Goal: Task Accomplishment & Management: Complete application form

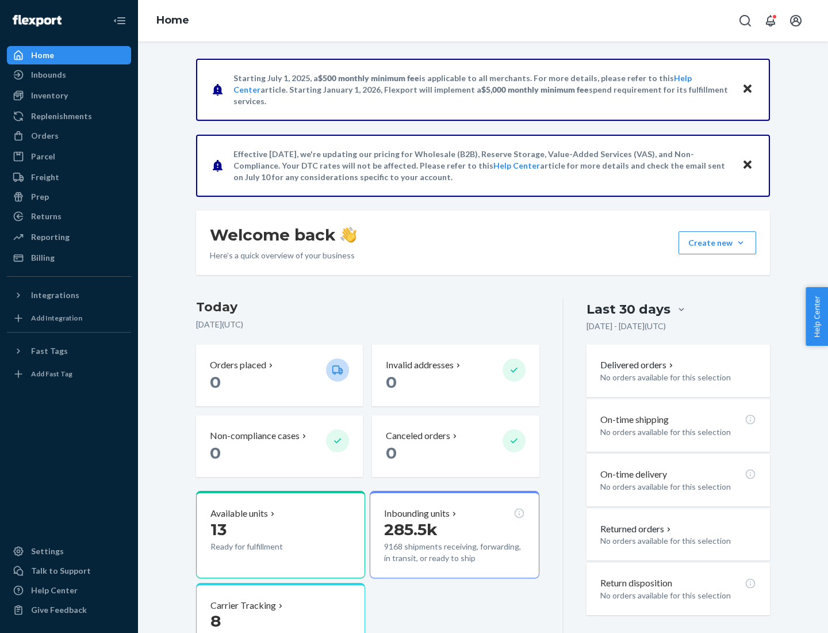
click at [741, 243] on button "Create new Create new inbound Create new order Create new product" at bounding box center [718, 242] width 78 height 23
click at [69, 75] on div "Inbounds" at bounding box center [69, 75] width 122 height 16
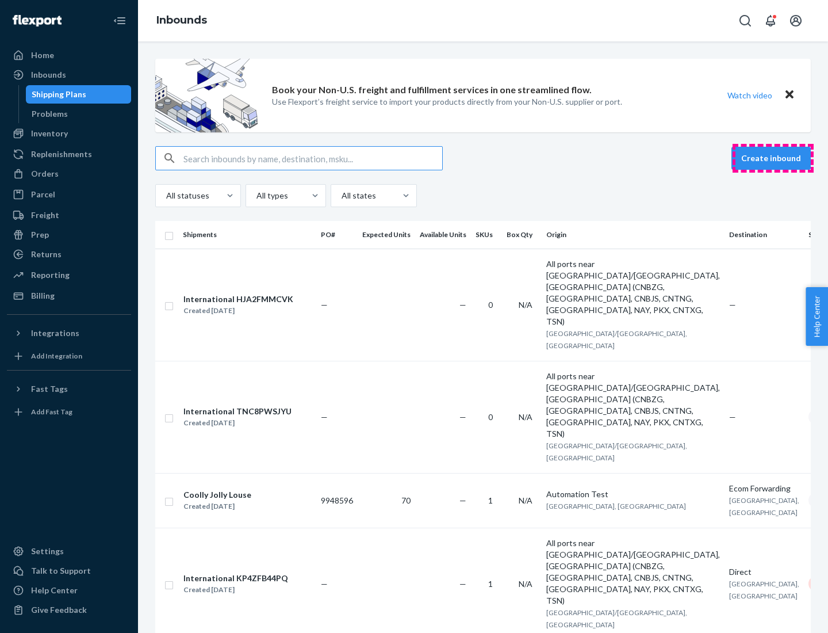
click at [773, 158] on button "Create inbound" at bounding box center [771, 158] width 79 height 23
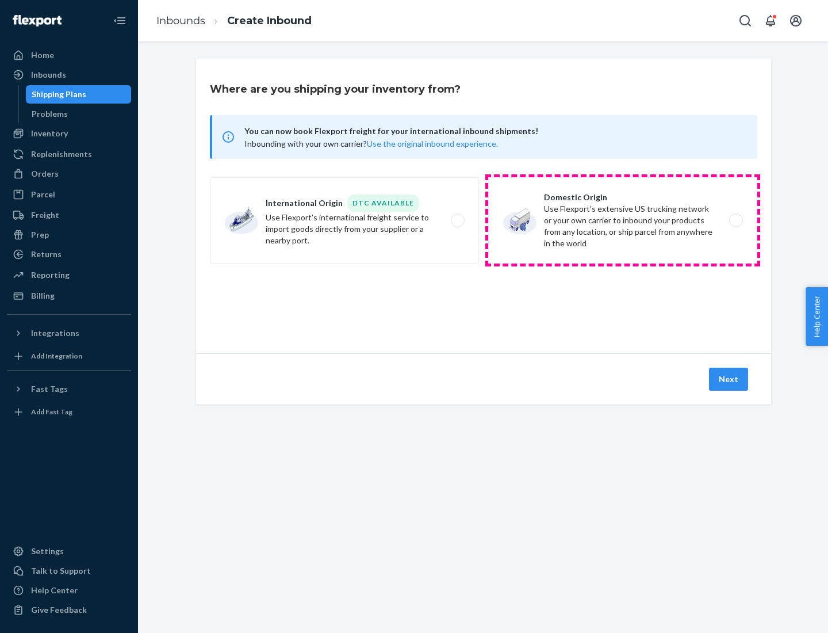
click at [623, 220] on label "Domestic Origin Use Flexport’s extensive US trucking network or your own carrie…" at bounding box center [622, 220] width 269 height 86
click at [736, 220] on input "Domestic Origin Use Flexport’s extensive US trucking network or your own carrie…" at bounding box center [739, 220] width 7 height 7
radio input "true"
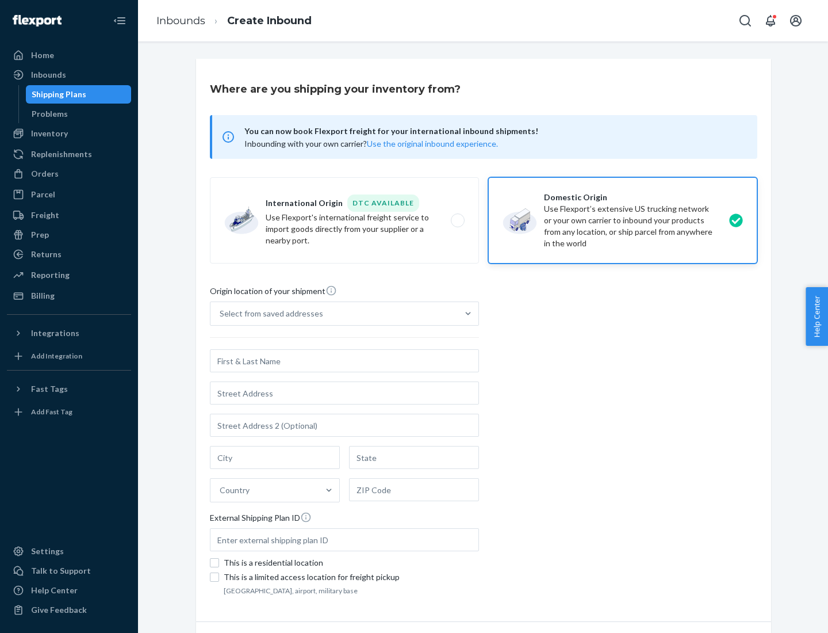
click at [269, 313] on div "Select from saved addresses" at bounding box center [272, 314] width 104 height 12
click at [221, 313] on input "Select from saved addresses" at bounding box center [220, 314] width 1 height 12
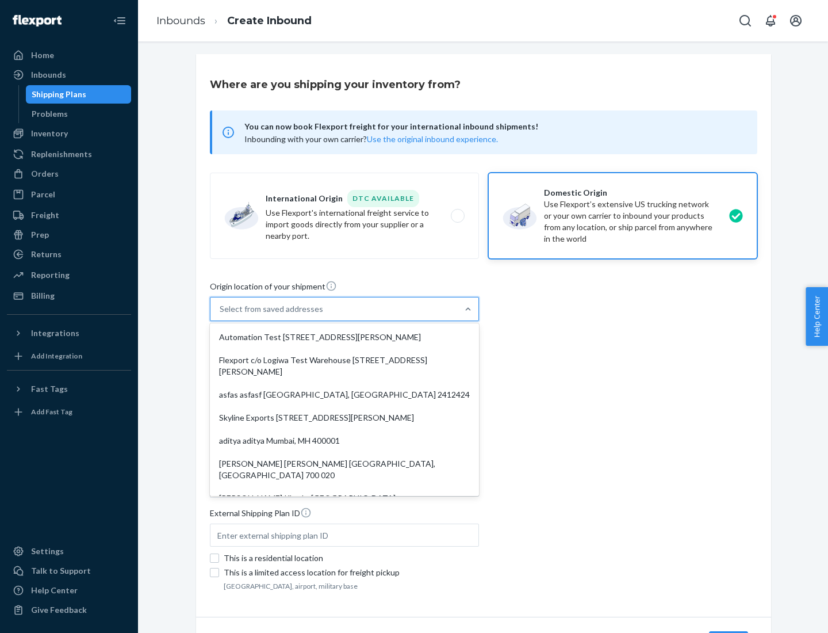
click at [345, 337] on div "Automation Test [STREET_ADDRESS][PERSON_NAME]" at bounding box center [344, 337] width 265 height 23
click at [221, 315] on input "option Automation Test [STREET_ADDRESS][PERSON_NAME]. 9 results available. Use …" at bounding box center [220, 309] width 1 height 12
type input "Automation Test"
type input "9th Floor"
type input "[GEOGRAPHIC_DATA]"
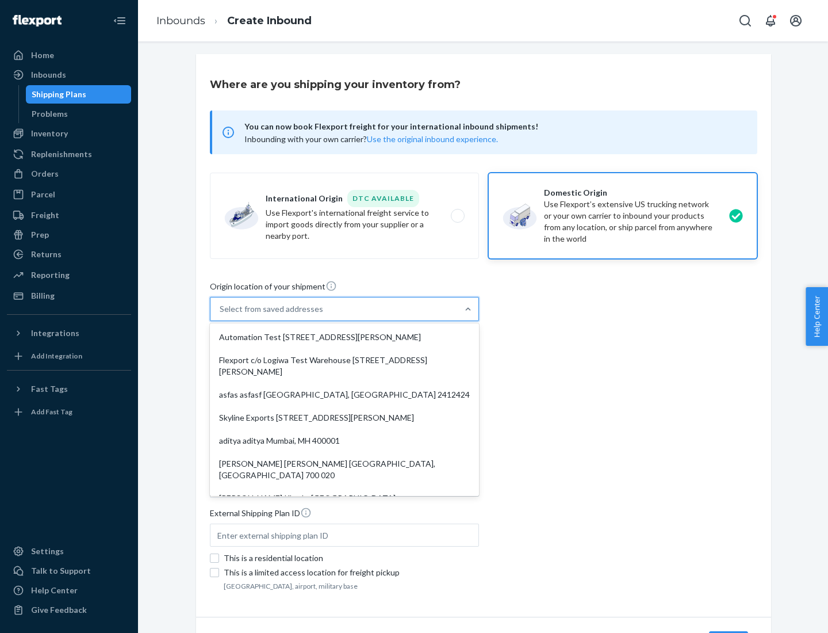
type input "CA"
type input "94104"
type input "[STREET_ADDRESS][PERSON_NAME]"
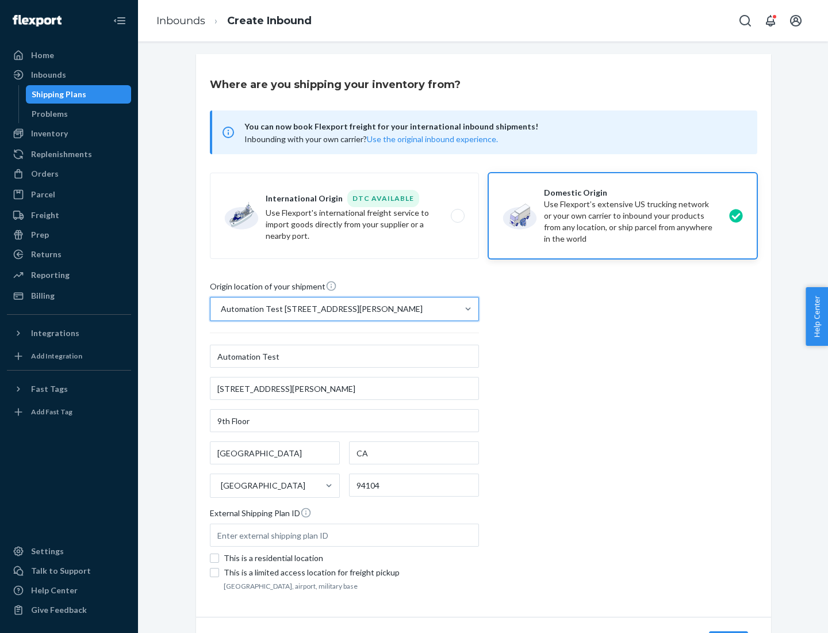
scroll to position [67, 0]
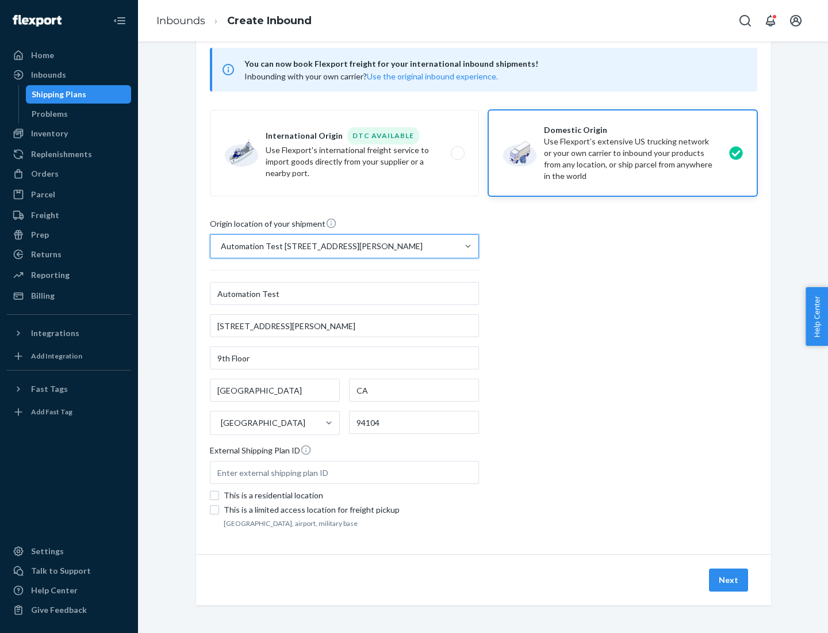
click at [729, 580] on button "Next" at bounding box center [728, 579] width 39 height 23
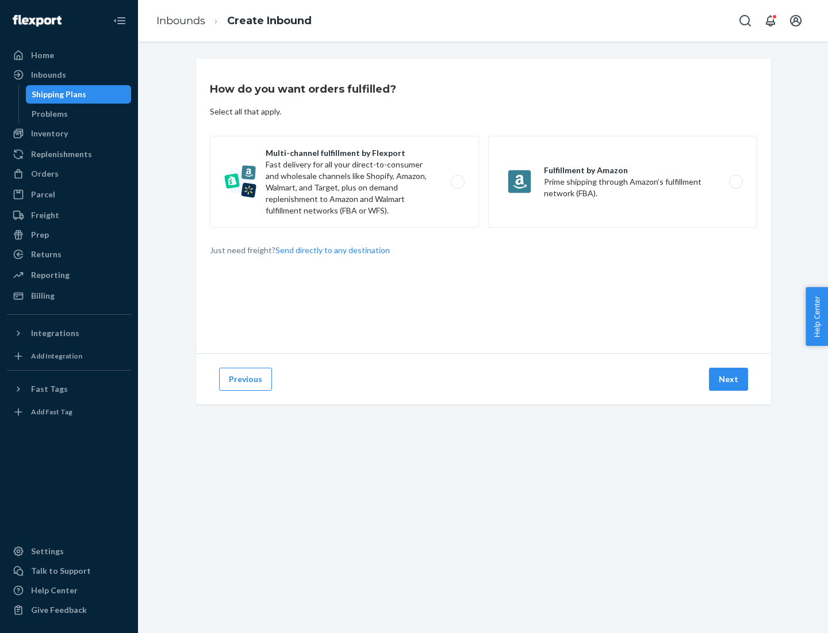
click at [345, 182] on label "Multi-channel fulfillment by Flexport Fast delivery for all your direct-to-cons…" at bounding box center [344, 182] width 269 height 92
click at [457, 182] on input "Multi-channel fulfillment by Flexport Fast delivery for all your direct-to-cons…" at bounding box center [460, 181] width 7 height 7
radio input "true"
click at [729, 379] on button "Next" at bounding box center [728, 379] width 39 height 23
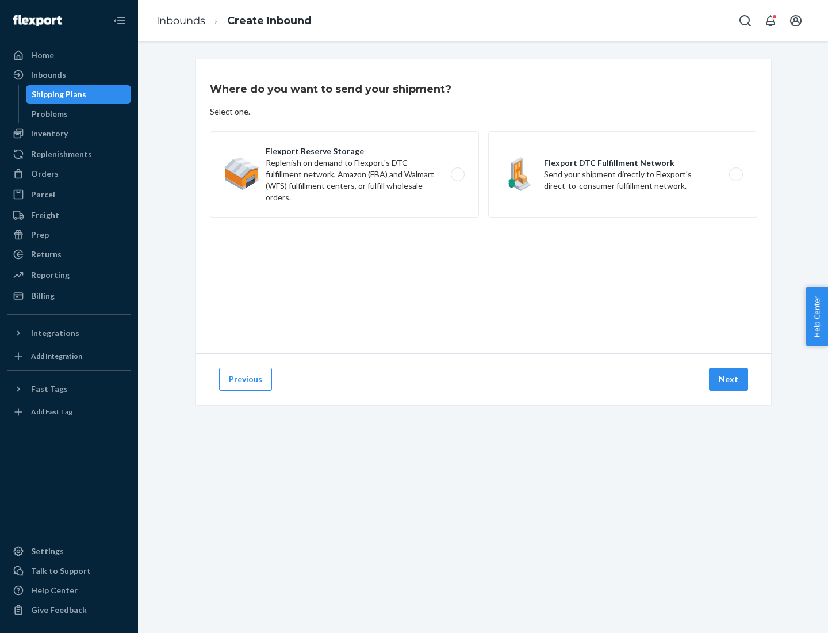
click at [623, 174] on label "Flexport DTC Fulfillment Network Send your shipment directly to Flexport's dire…" at bounding box center [622, 174] width 269 height 86
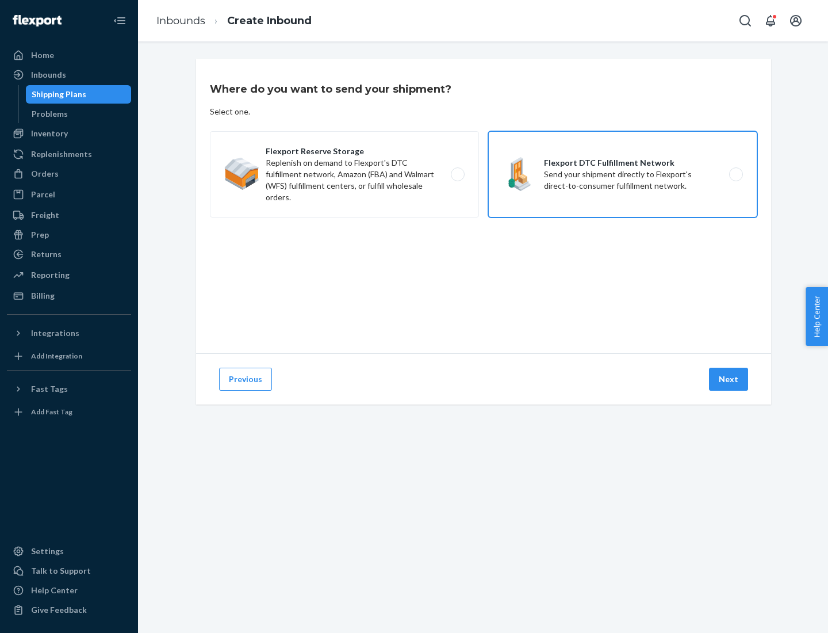
click at [736, 174] on input "Flexport DTC Fulfillment Network Send your shipment directly to Flexport's dire…" at bounding box center [739, 174] width 7 height 7
radio input "true"
click at [729, 379] on button "Next" at bounding box center [728, 379] width 39 height 23
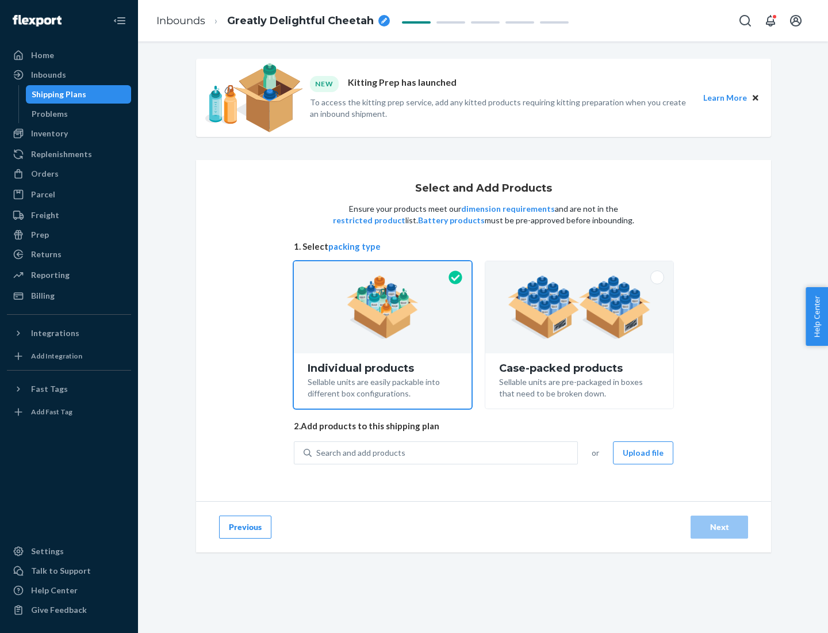
click at [580, 307] on img at bounding box center [579, 306] width 143 height 63
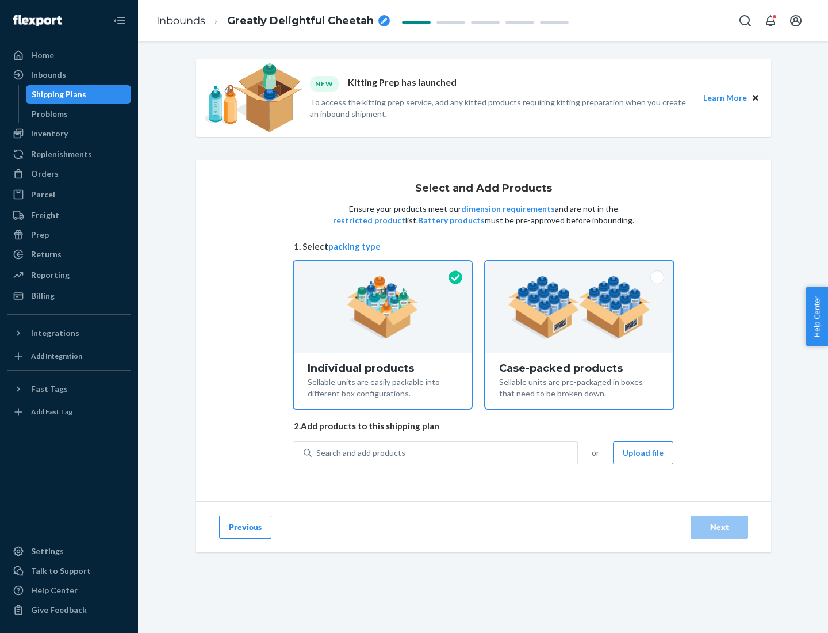
click at [580, 269] on input "Case-packed products Sellable units are pre-packaged in boxes that need to be b…" at bounding box center [579, 264] width 7 height 7
radio input "true"
radio input "false"
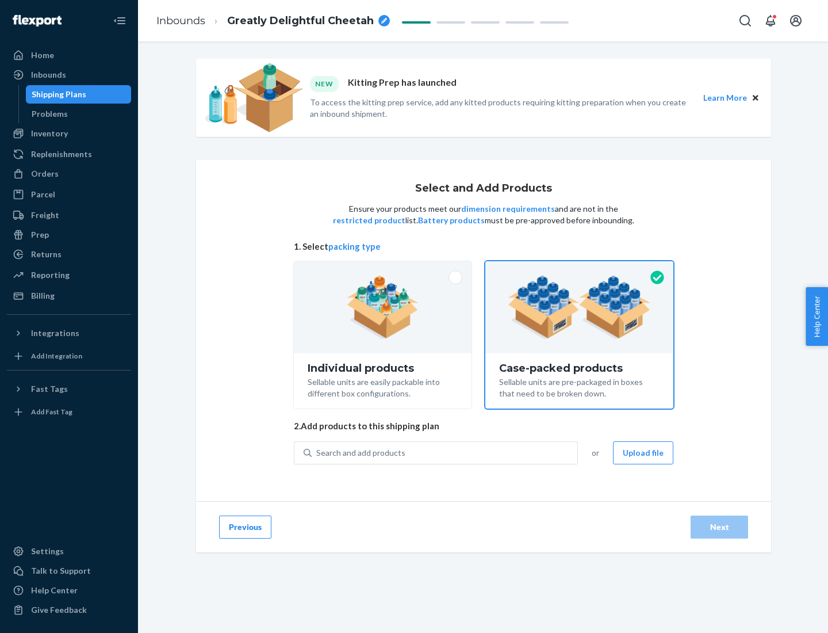
click at [445, 452] on div "Search and add products" at bounding box center [445, 452] width 266 height 21
click at [317, 452] on input "Search and add products" at bounding box center [316, 453] width 1 height 12
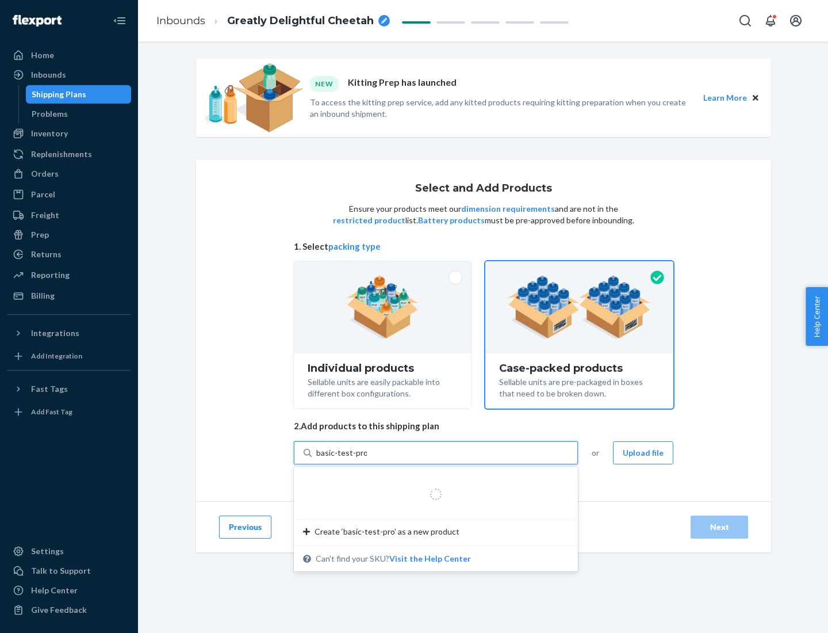
type input "basic-test-product-1"
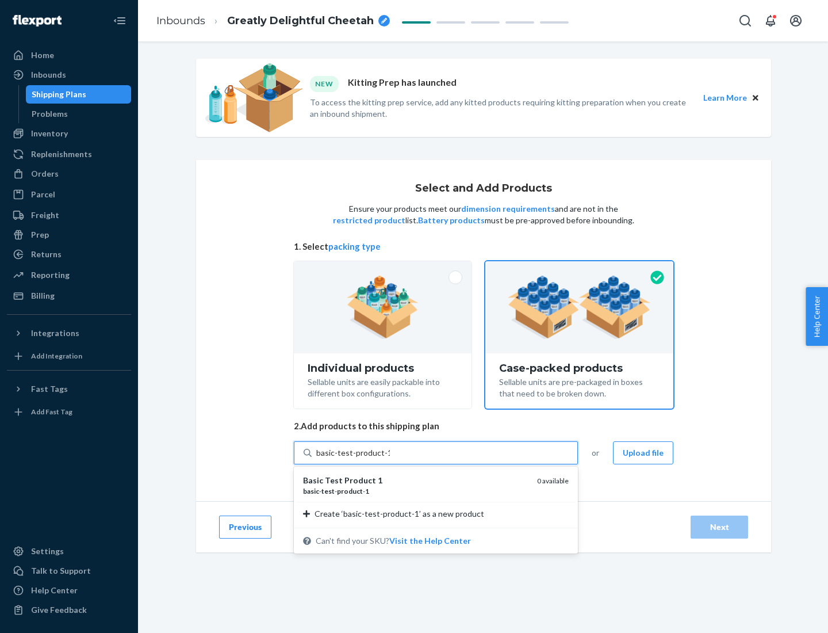
click at [416, 491] on div "basic - test - product - 1" at bounding box center [415, 491] width 225 height 10
click at [390, 458] on input "basic-test-product-1" at bounding box center [353, 453] width 74 height 12
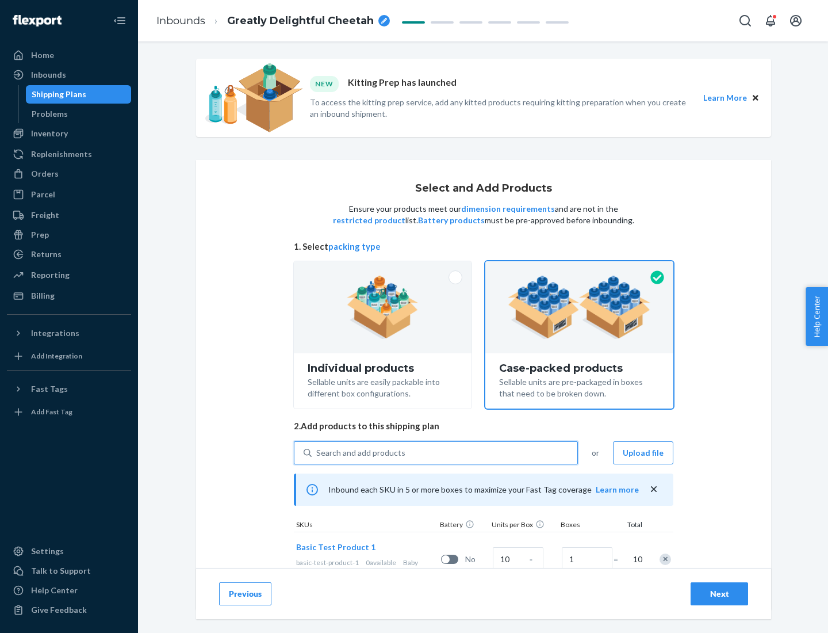
scroll to position [41, 0]
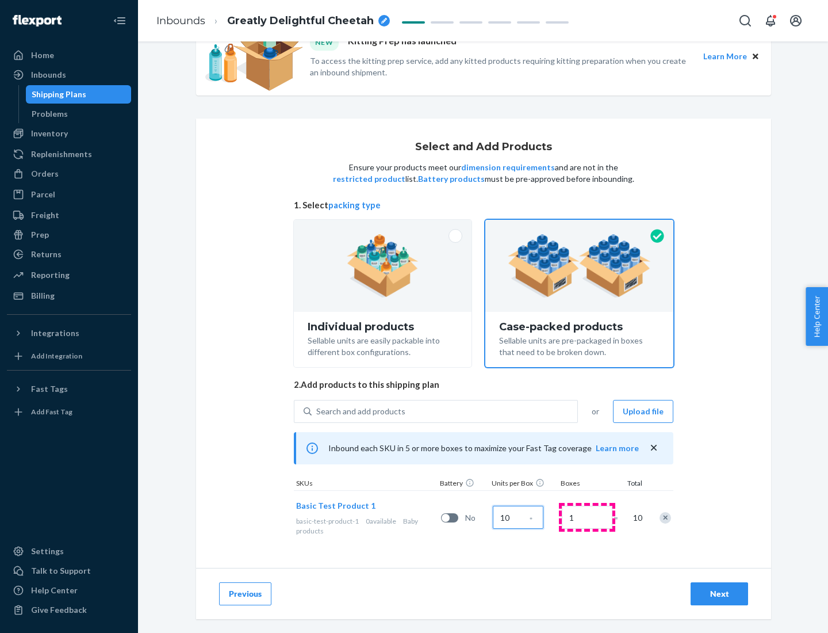
type input "10"
type input "7"
click at [719, 594] on div "Next" at bounding box center [720, 594] width 38 height 12
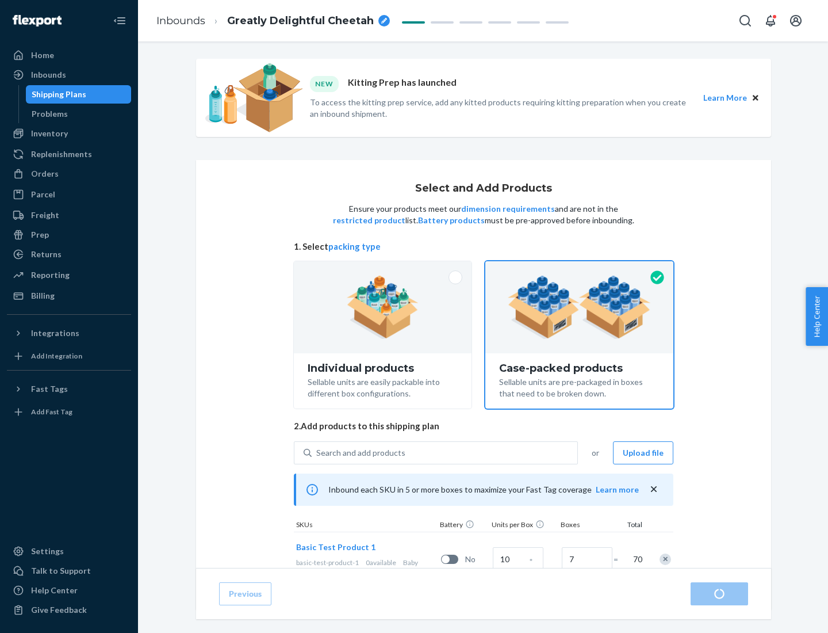
radio input "true"
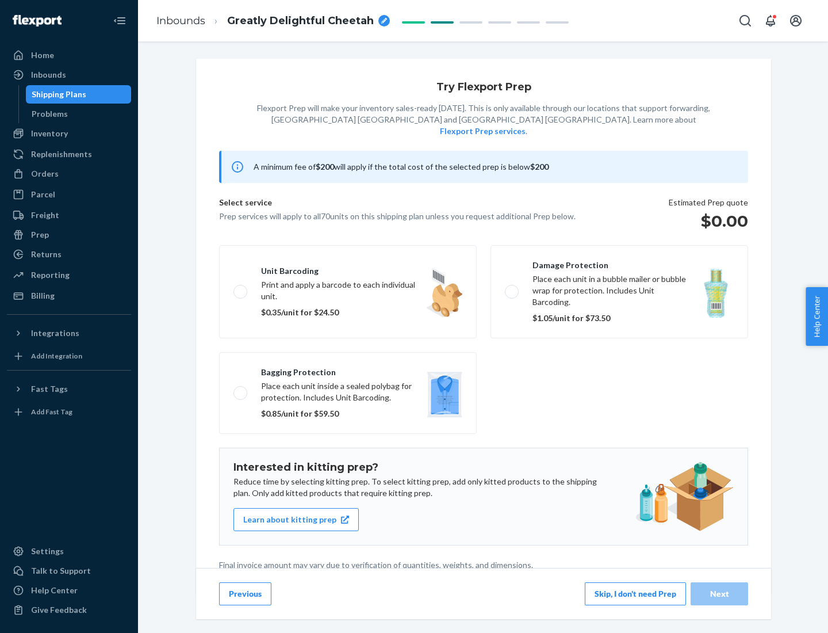
scroll to position [3, 0]
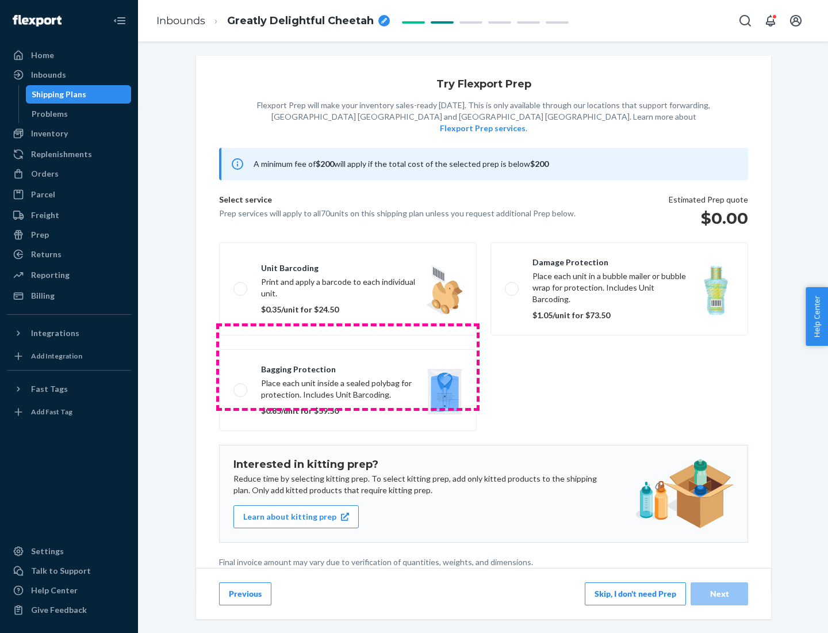
click at [348, 366] on label "Bagging protection Place each unit inside a sealed polybag for protection. Incl…" at bounding box center [348, 390] width 258 height 82
click at [241, 386] on input "Bagging protection Place each unit inside a sealed polybag for protection. Incl…" at bounding box center [237, 389] width 7 height 7
checkbox input "true"
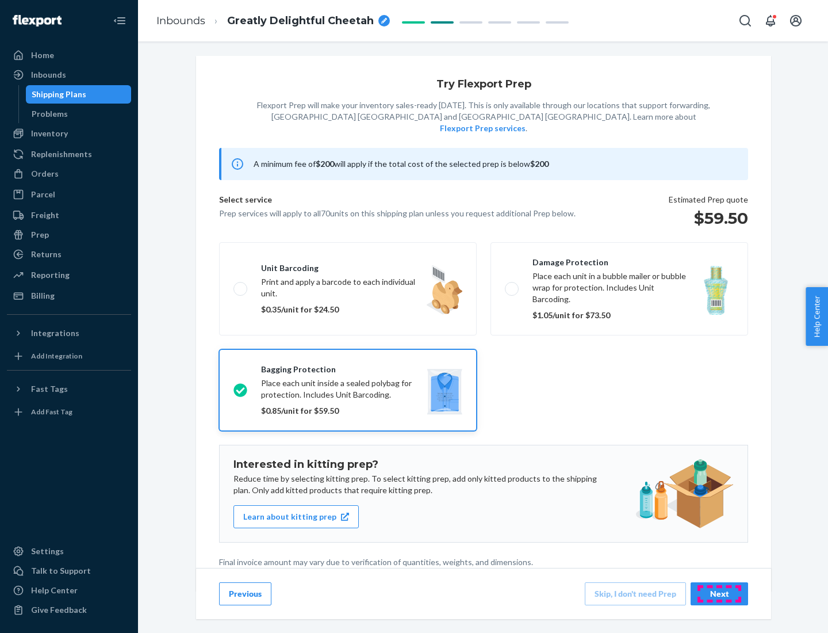
click at [719, 593] on div "Next" at bounding box center [720, 594] width 38 height 12
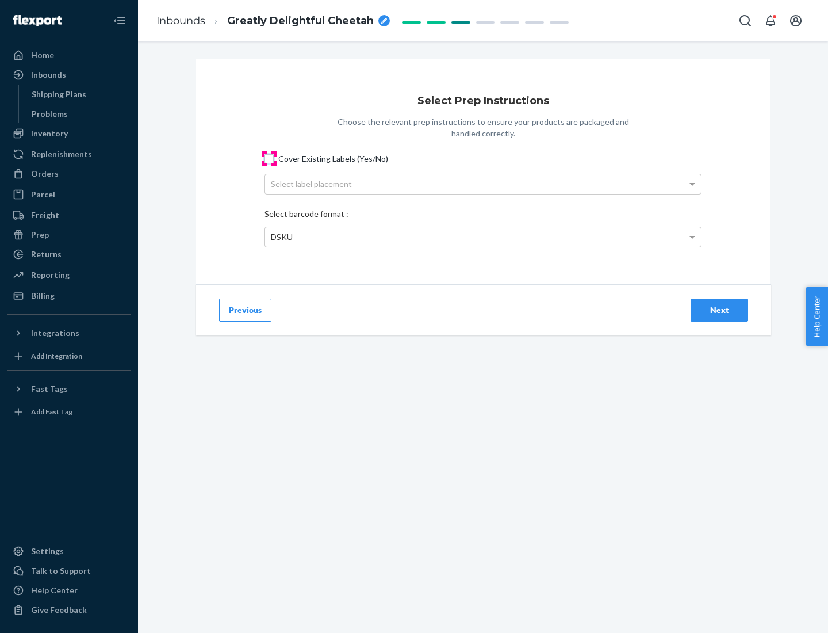
click at [269, 158] on input "Cover Existing Labels (Yes/No)" at bounding box center [269, 158] width 9 height 9
checkbox input "true"
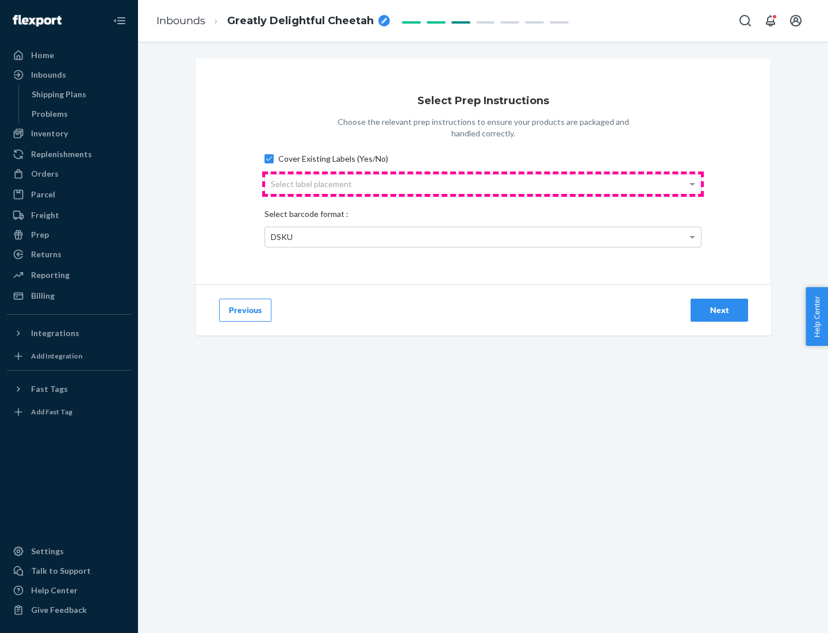
click at [483, 183] on div "Select label placement" at bounding box center [483, 184] width 436 height 20
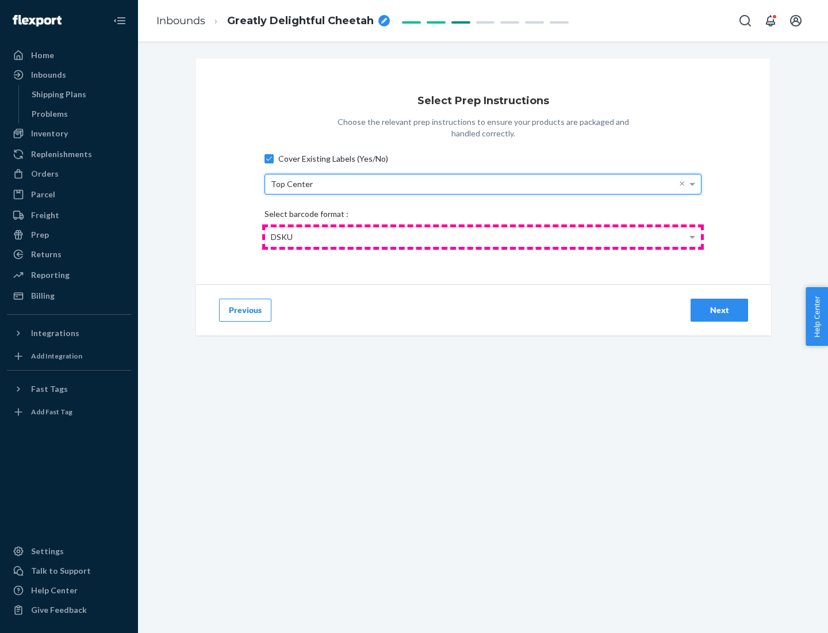
click at [483, 236] on div "DSKU" at bounding box center [483, 237] width 436 height 20
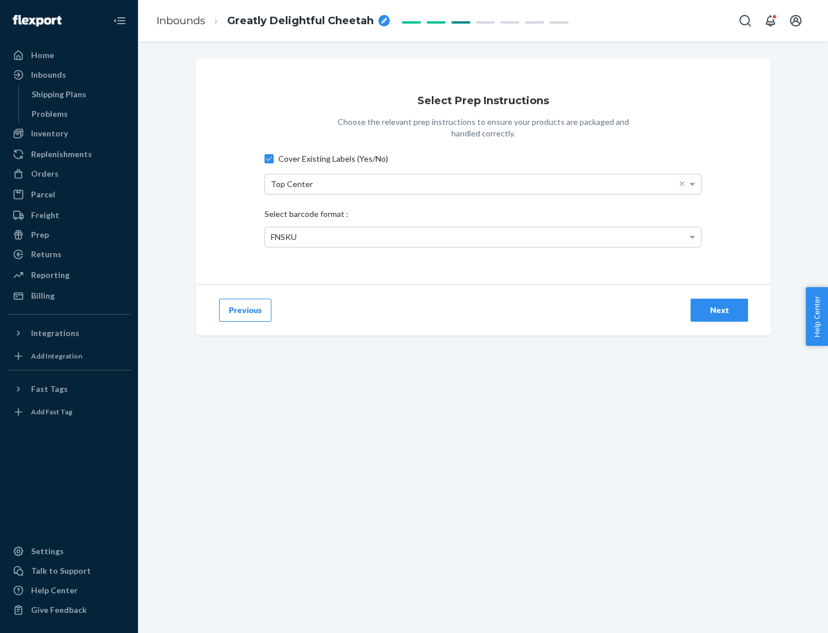
click at [719, 309] on div "Next" at bounding box center [720, 310] width 38 height 12
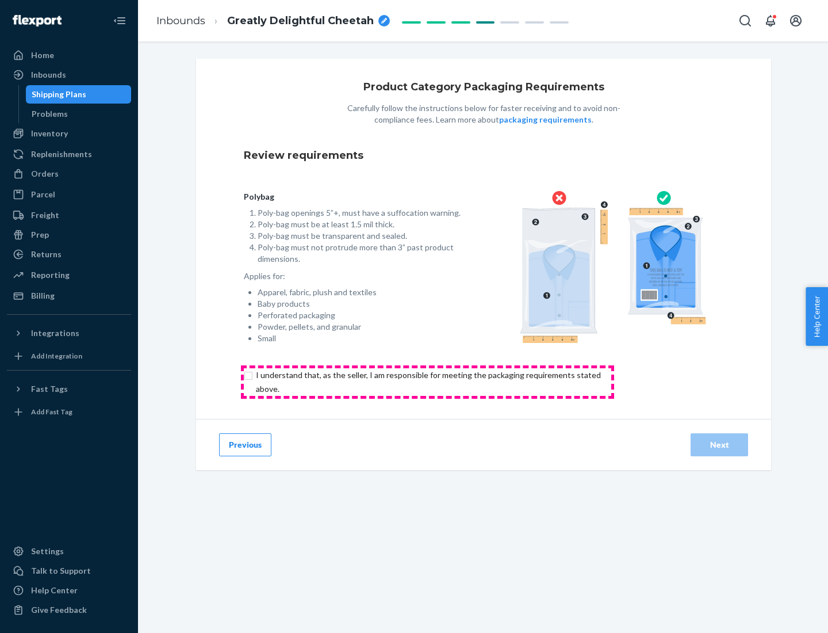
click at [427, 381] on input "checkbox" at bounding box center [435, 382] width 382 height 28
checkbox input "true"
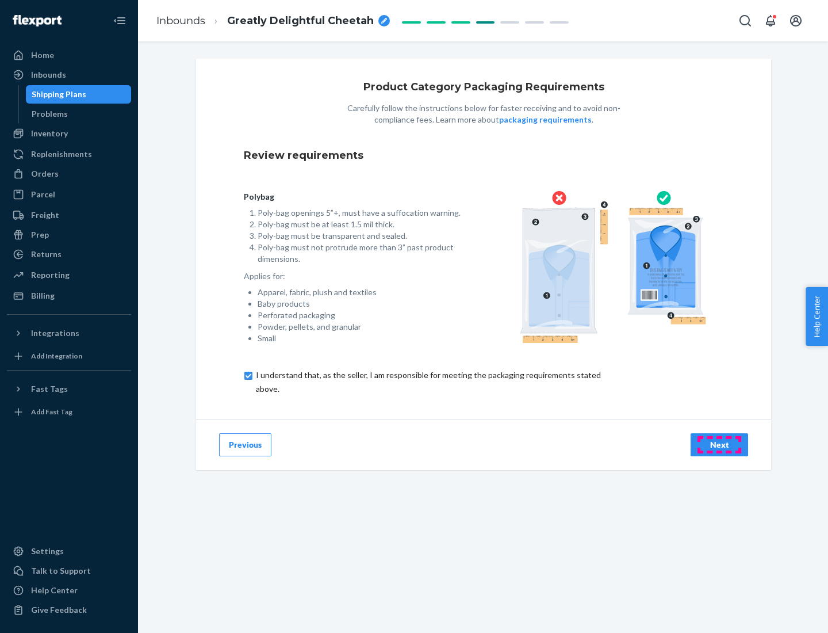
click at [719, 444] on div "Next" at bounding box center [720, 445] width 38 height 12
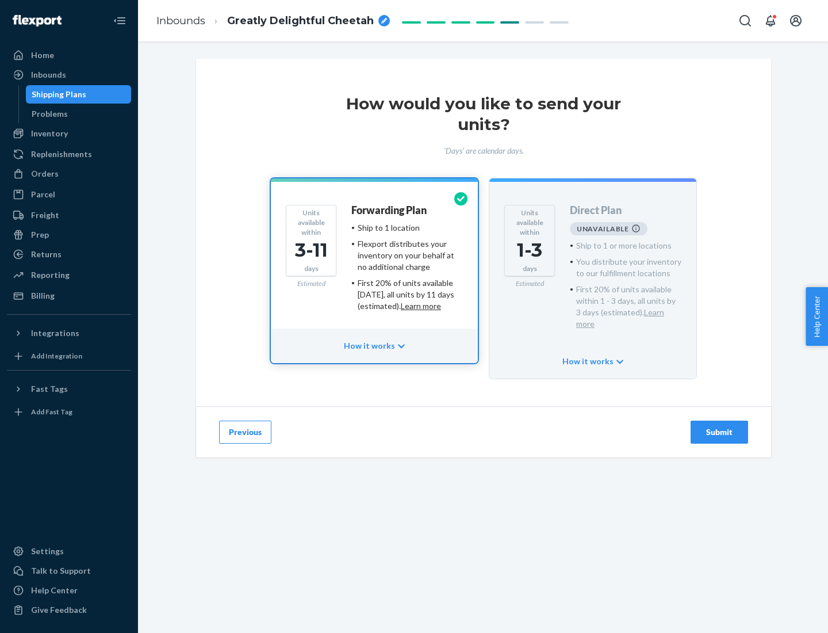
click at [390, 210] on h4 "Forwarding Plan" at bounding box center [388, 211] width 75 height 12
click at [719, 426] on div "Submit" at bounding box center [720, 432] width 38 height 12
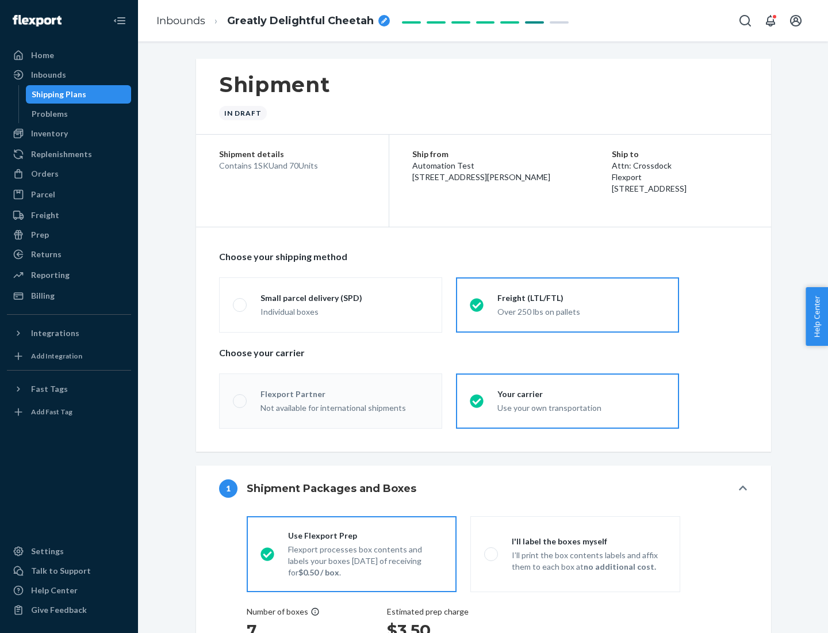
radio input "true"
radio input "false"
radio input "true"
radio input "false"
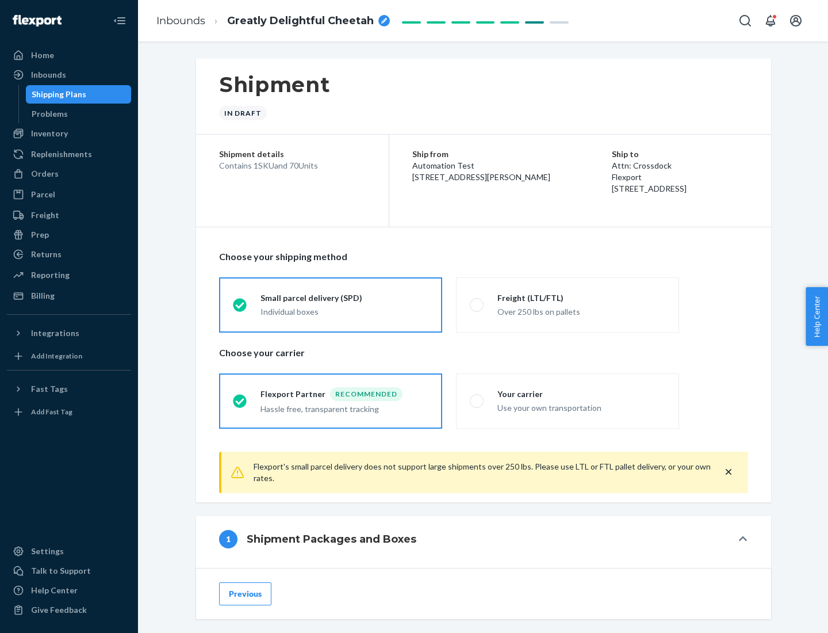
click at [568, 304] on div "Over 250 lbs on pallets" at bounding box center [581, 311] width 168 height 14
click at [477, 304] on input "Freight (LTL/FTL) Over 250 lbs on pallets" at bounding box center [473, 304] width 7 height 7
radio input "true"
radio input "false"
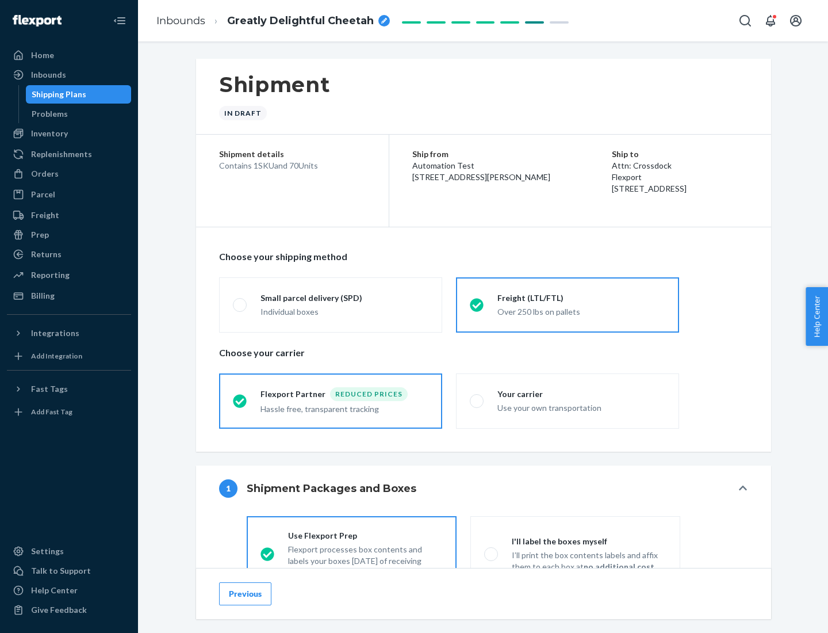
scroll to position [64, 0]
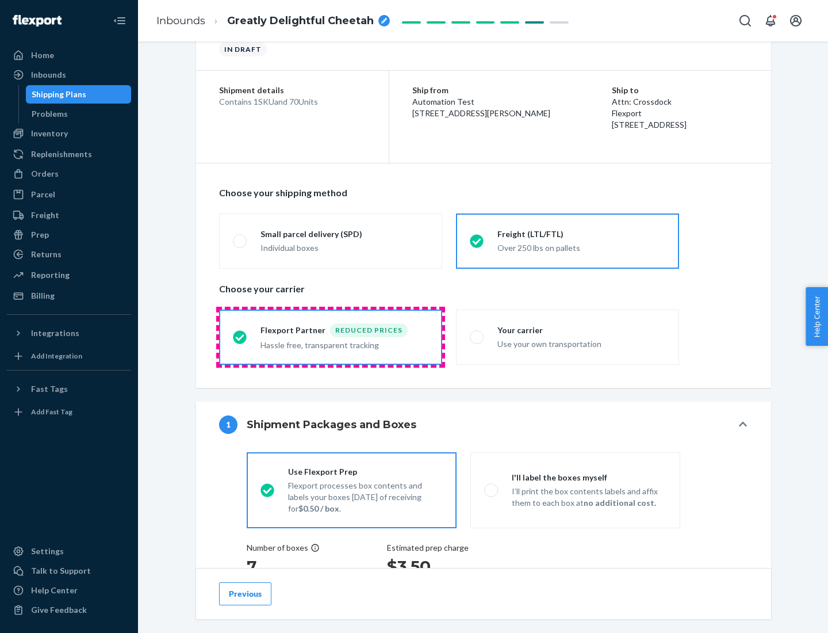
click at [331, 337] on div "Hassle free, transparent tracking" at bounding box center [345, 344] width 168 height 14
click at [240, 336] on input "Flexport Partner Reduced prices Hassle free, transparent tracking" at bounding box center [236, 336] width 7 height 7
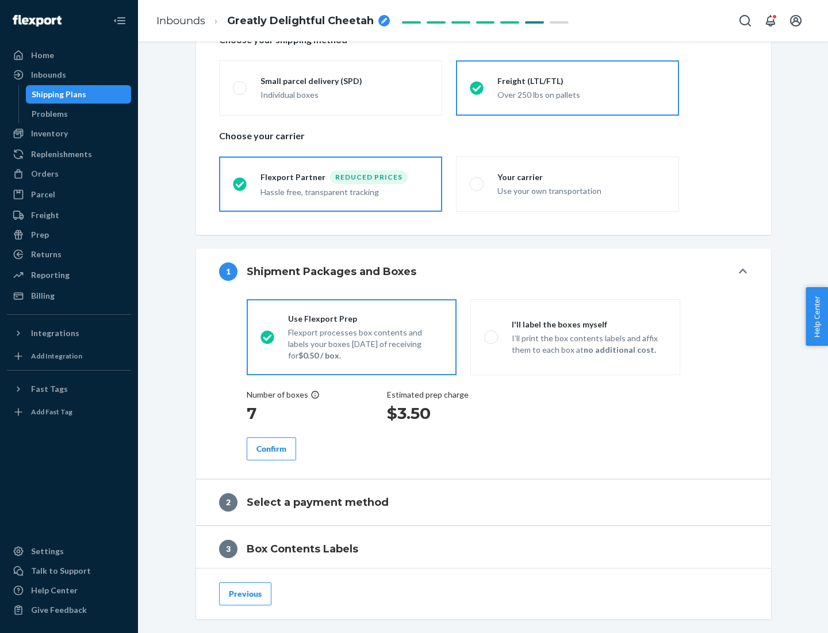
click at [575, 336] on p "I’ll print the box contents labels and affix them to each box at no additional …" at bounding box center [589, 343] width 155 height 23
click at [492, 336] on input "I'll label the boxes myself I’ll print the box contents labels and affix them t…" at bounding box center [487, 336] width 7 height 7
radio input "true"
radio input "false"
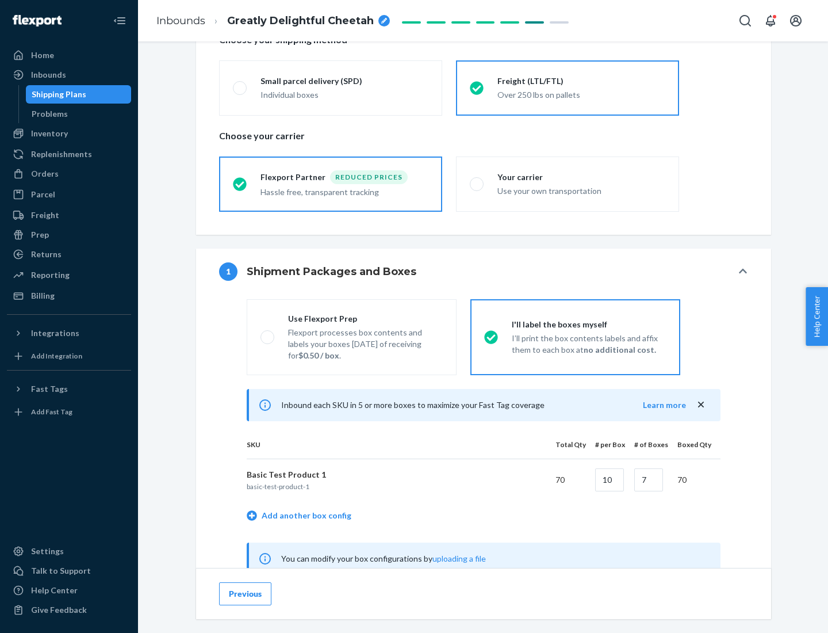
scroll to position [359, 0]
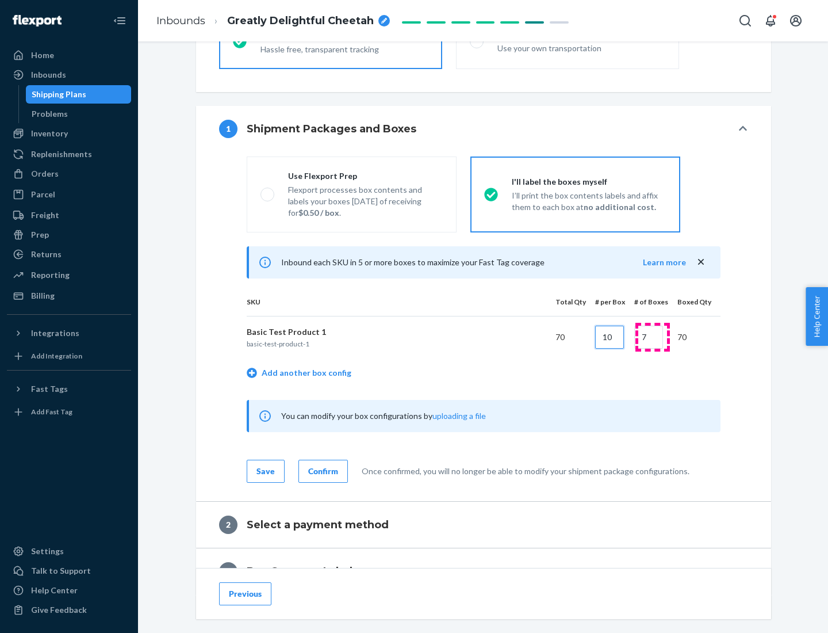
type input "10"
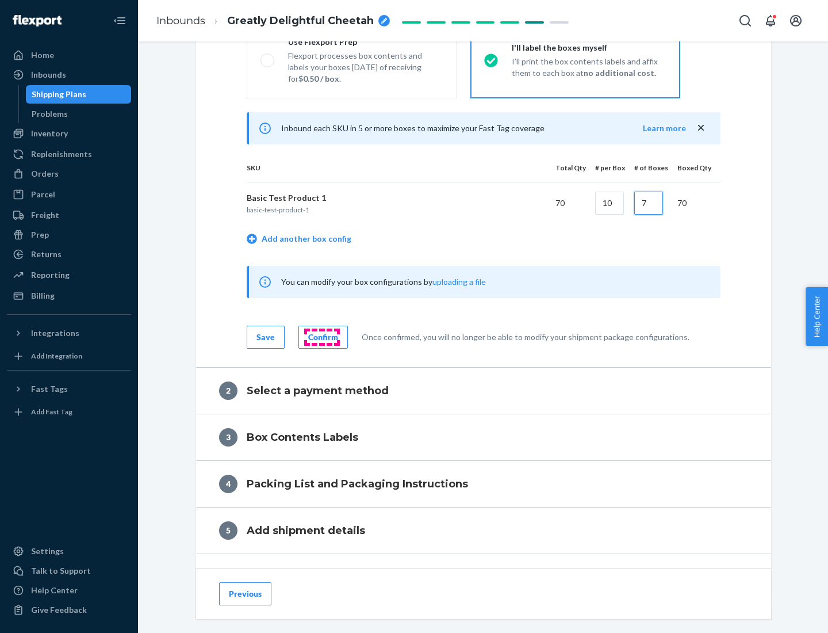
type input "7"
click at [321, 336] on div "Confirm" at bounding box center [323, 337] width 30 height 12
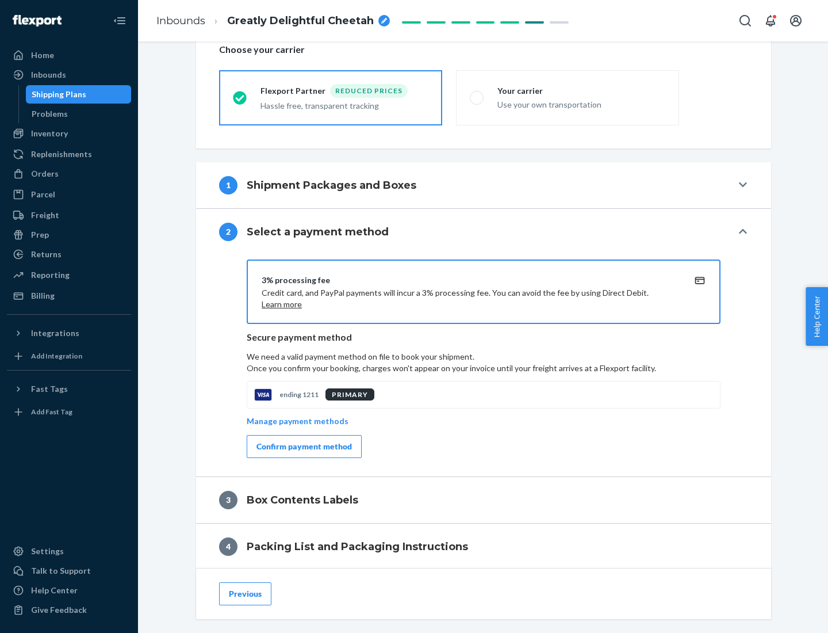
scroll to position [412, 0]
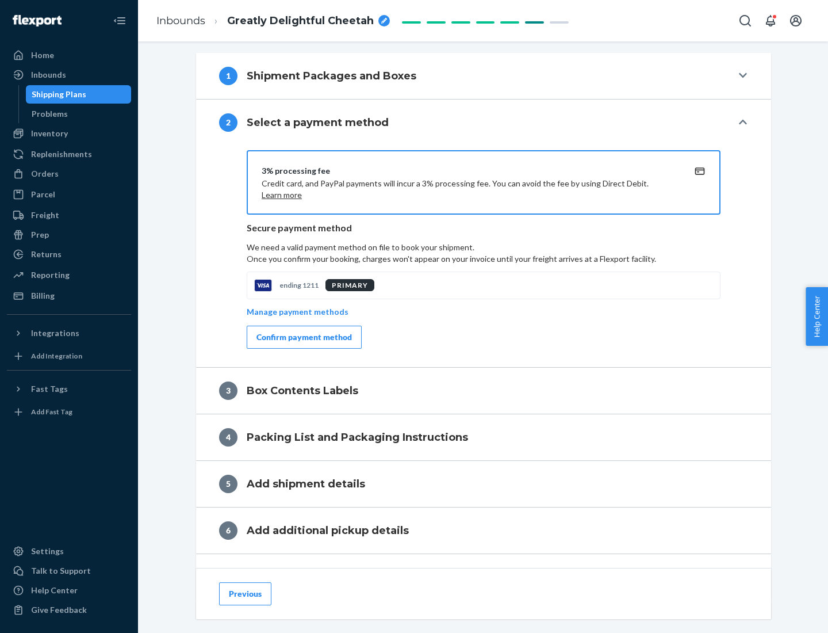
click at [303, 337] on div "Confirm payment method" at bounding box center [304, 337] width 95 height 12
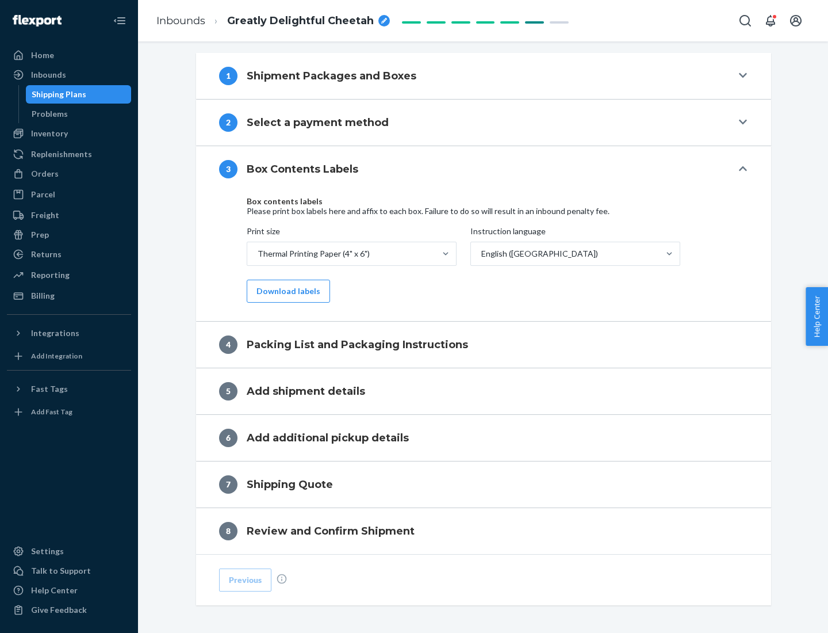
scroll to position [366, 0]
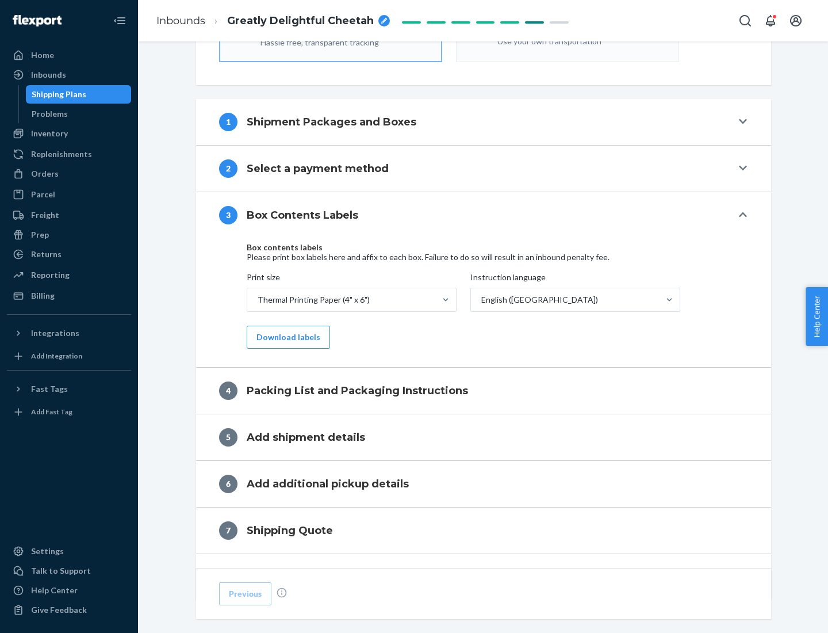
click at [286, 337] on button "Download labels" at bounding box center [288, 337] width 83 height 23
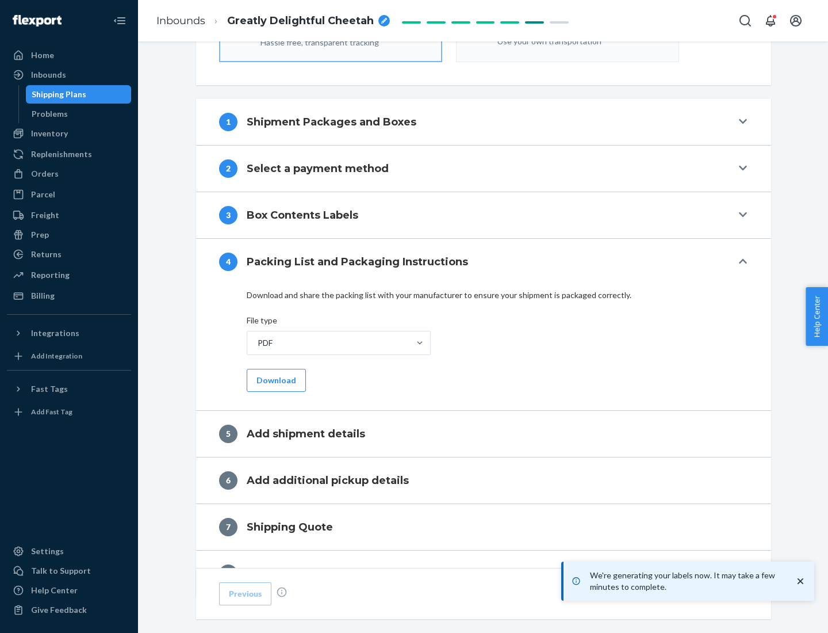
scroll to position [409, 0]
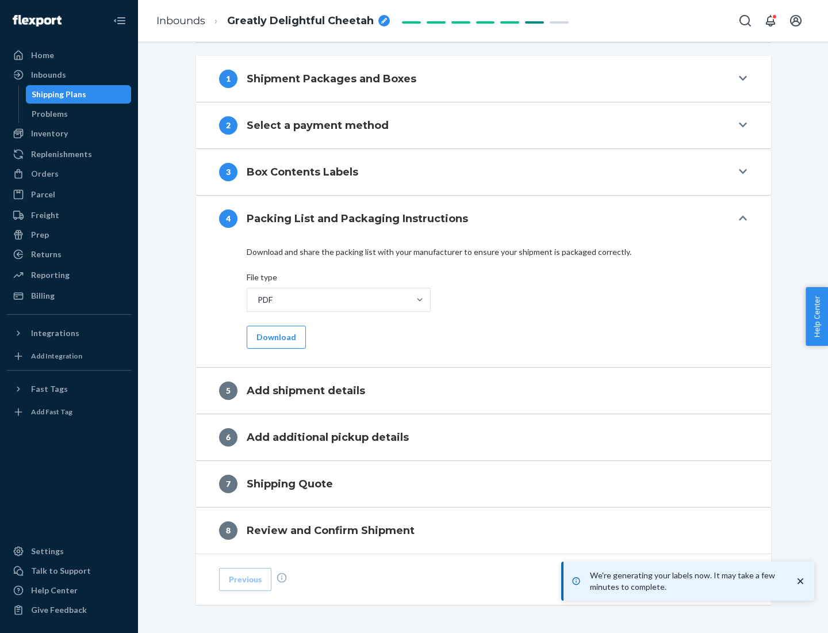
click at [275, 336] on button "Download" at bounding box center [276, 337] width 59 height 23
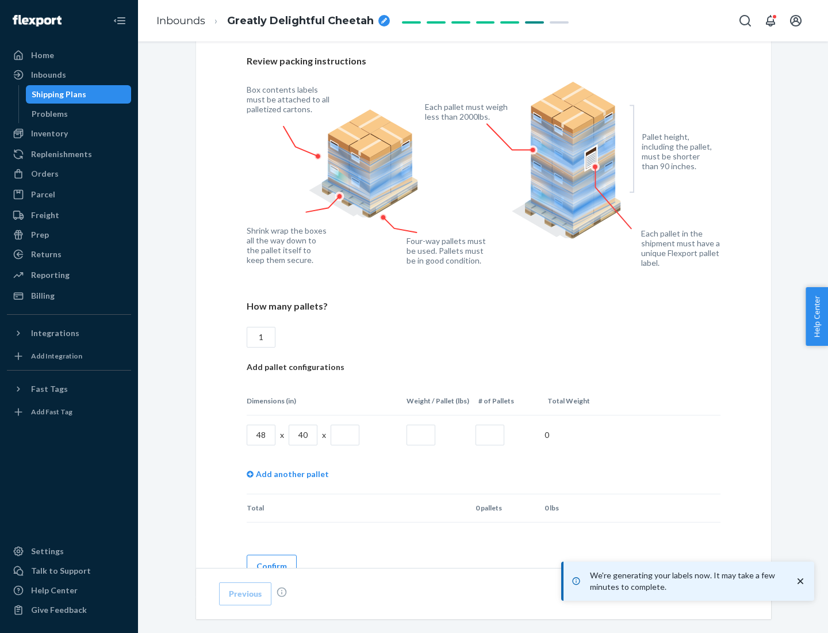
scroll to position [836, 0]
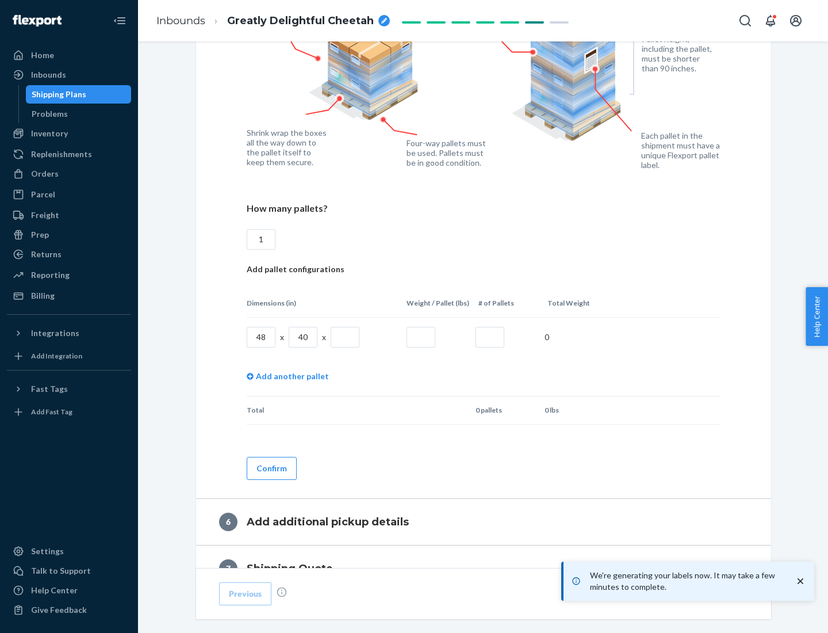
type input "1"
type input "40"
type input "200"
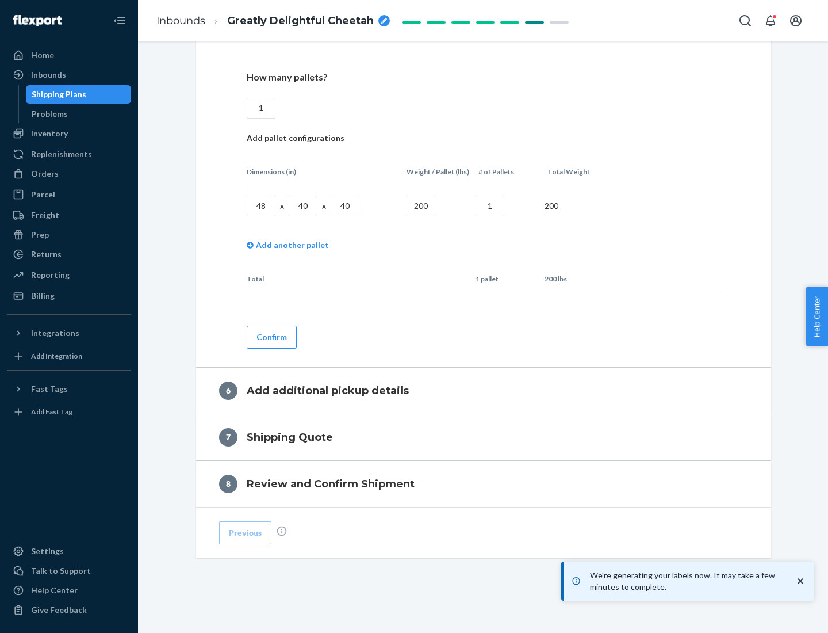
type input "1"
click at [271, 336] on button "Confirm" at bounding box center [272, 337] width 50 height 23
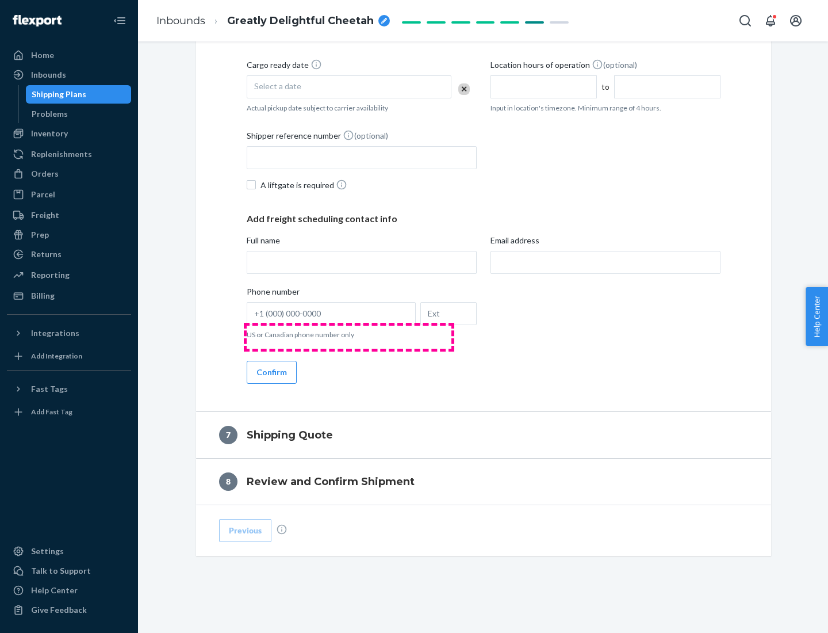
scroll to position [440, 0]
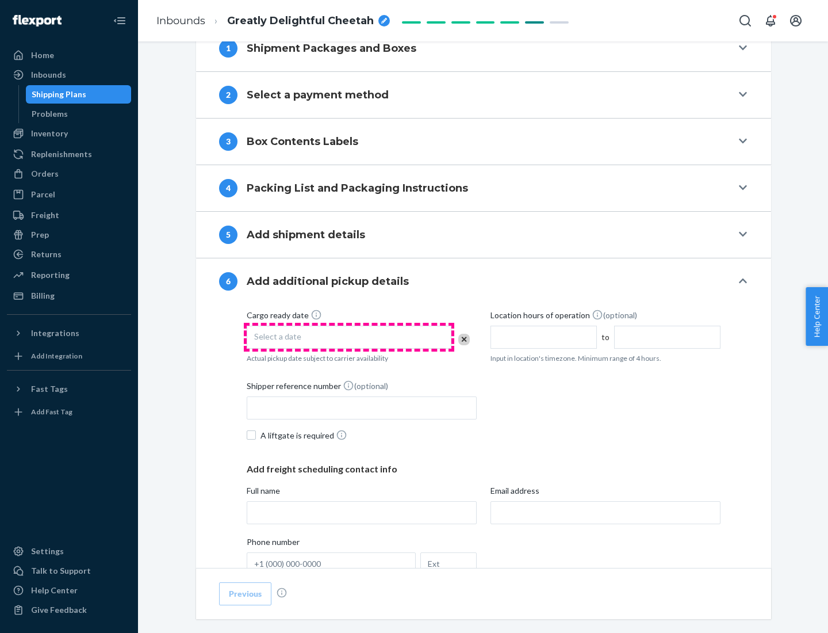
click at [349, 336] on div "Select a date" at bounding box center [349, 337] width 205 height 23
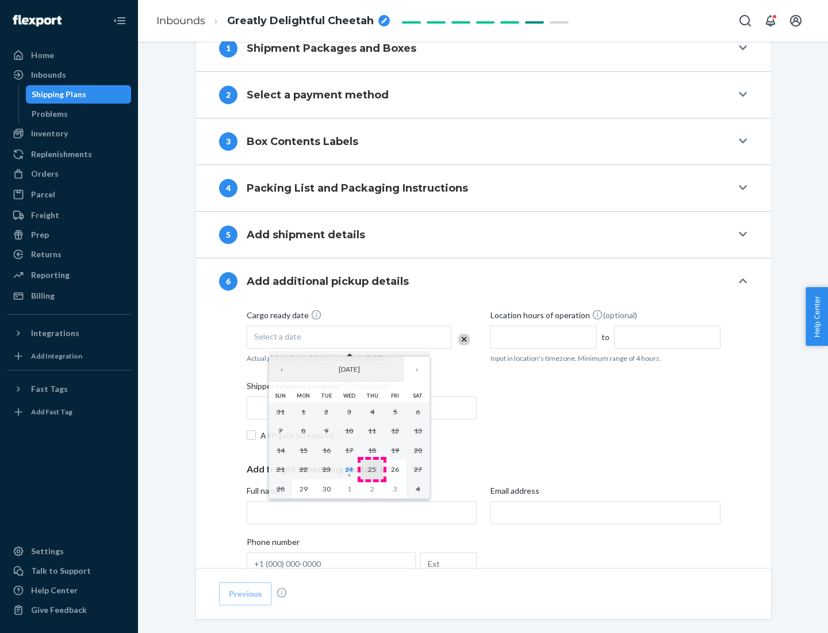
click at [372, 469] on abbr "25" at bounding box center [372, 469] width 8 height 9
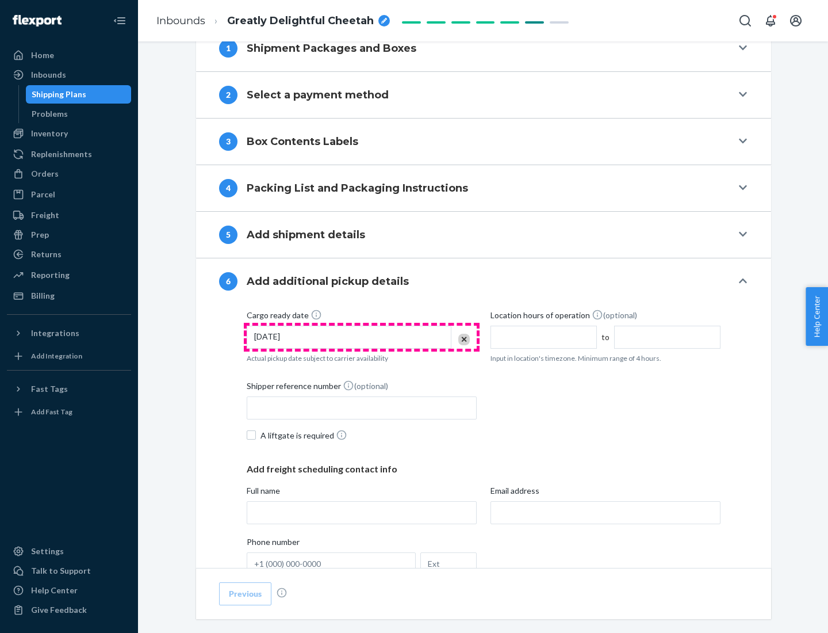
scroll to position [615, 0]
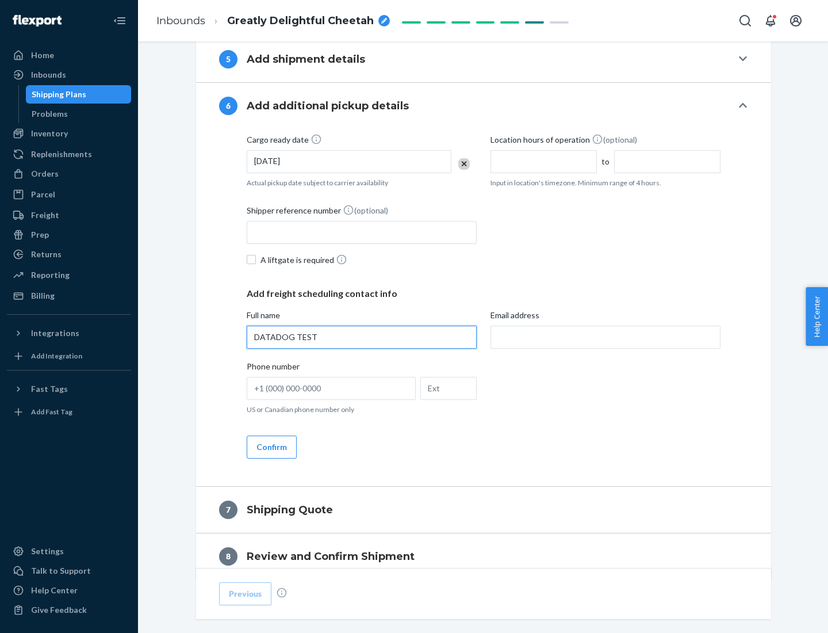
type input "DATADOG TEST"
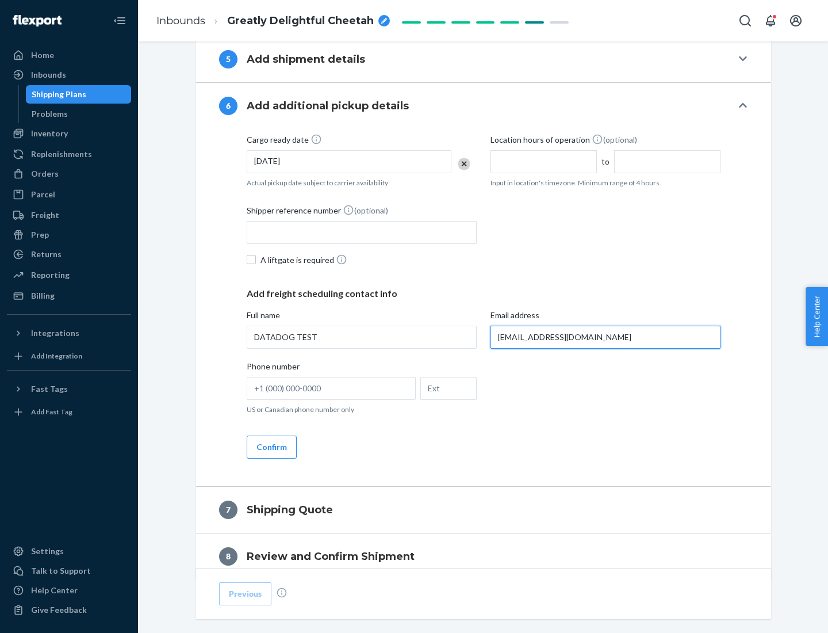
scroll to position [667, 0]
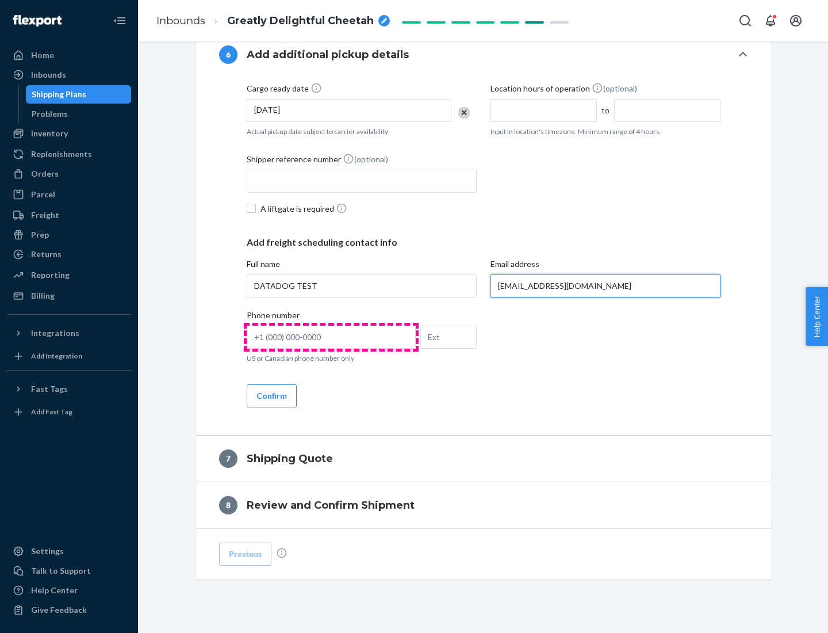
type input "[EMAIL_ADDRESS][DOMAIN_NAME]"
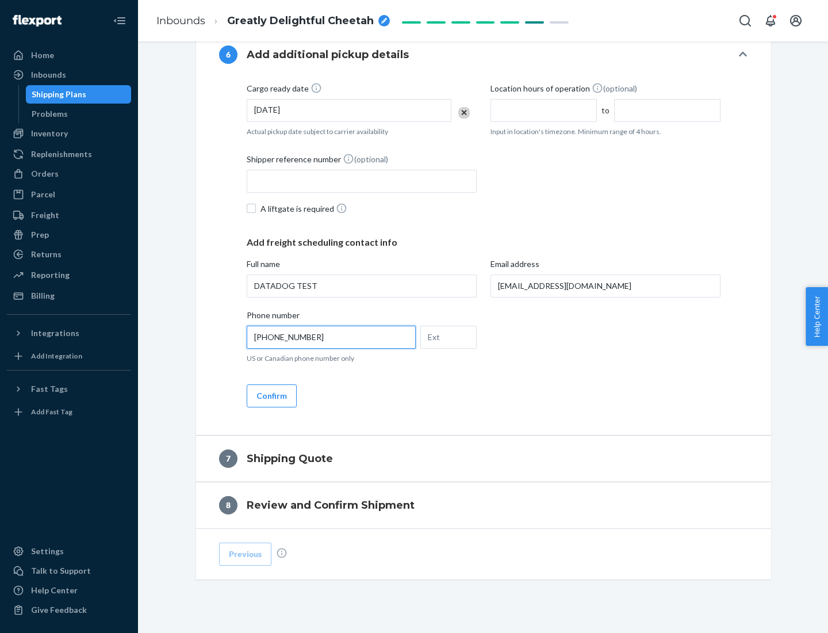
scroll to position [690, 0]
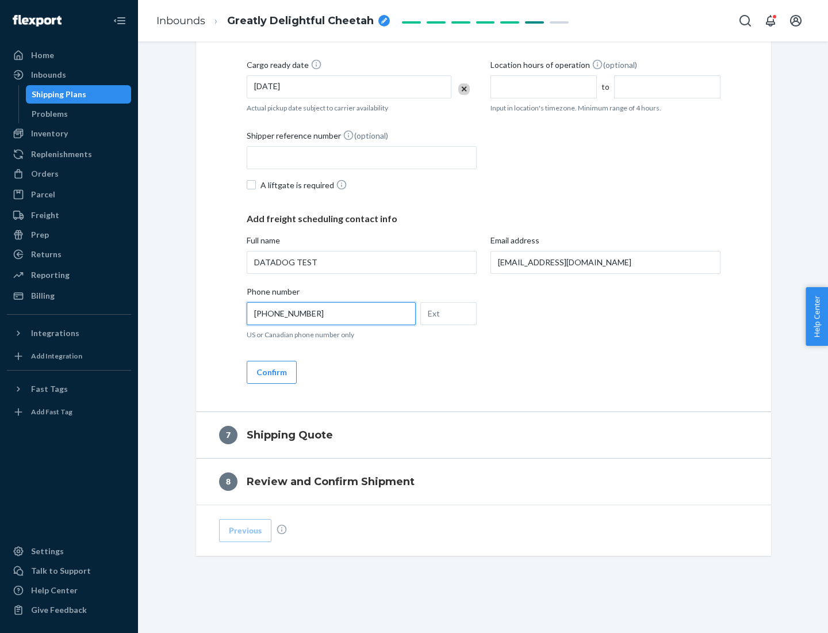
type input "[PHONE_NUMBER]"
click at [271, 372] on button "Confirm" at bounding box center [272, 372] width 50 height 23
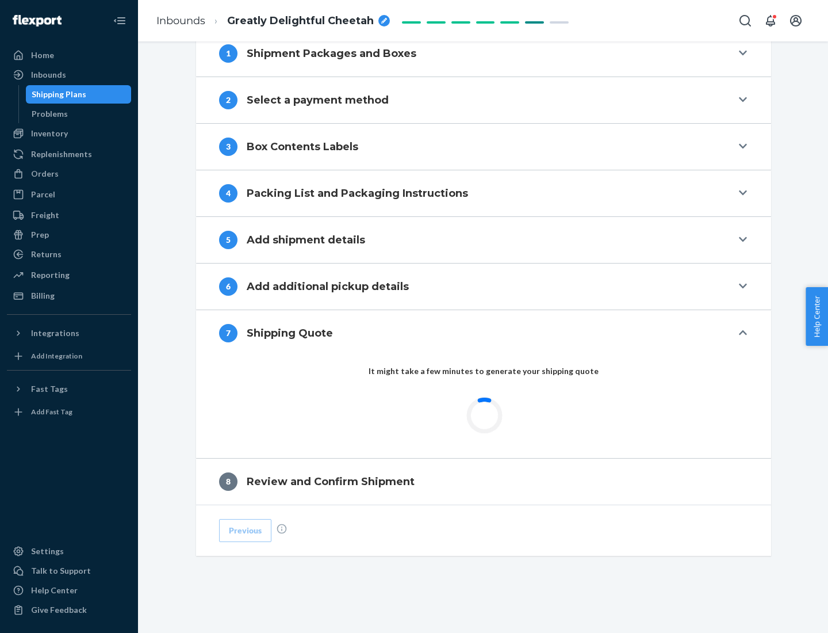
scroll to position [476, 0]
